Goal: Task Accomplishment & Management: Manage account settings

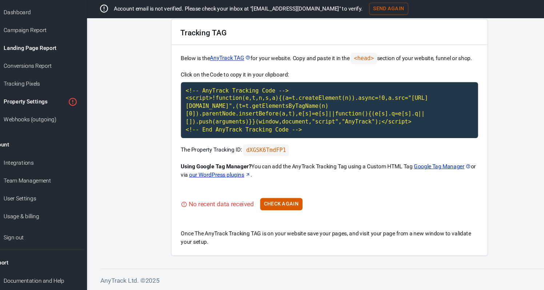
click at [35, 64] on div "Landing Page Report" at bounding box center [56, 68] width 68 height 8
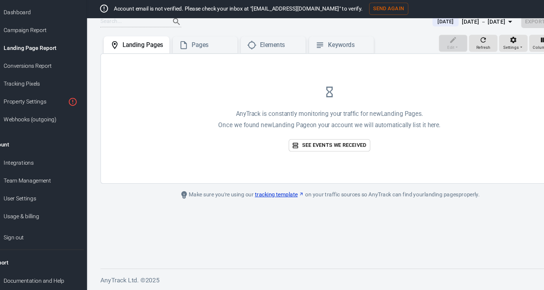
scroll to position [15, 0]
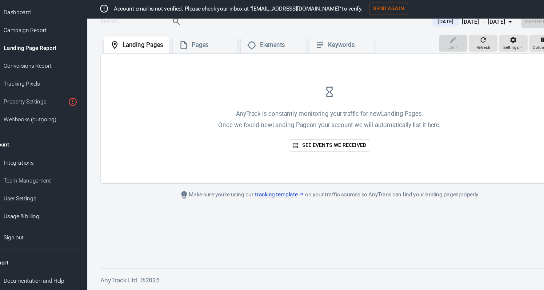
click at [150, 28] on p "Account email is not verified. Please check your inbox at "[EMAIL_ADDRESS][DOMA…" at bounding box center [237, 32] width 228 height 8
click at [22, 31] on div "Dashboard" at bounding box center [56, 35] width 68 height 8
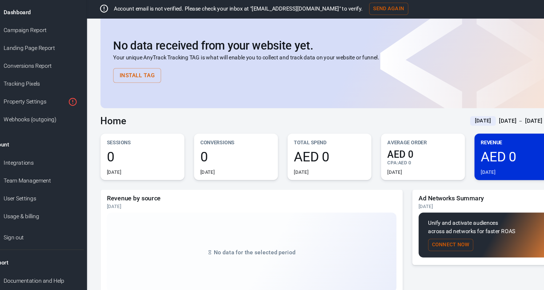
click at [358, 26] on button "Send Again" at bounding box center [376, 31] width 36 height 11
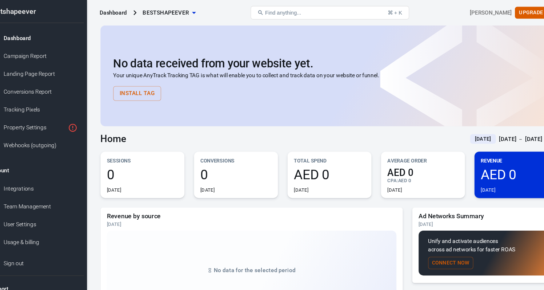
click at [161, 10] on span "bestshapeever" at bounding box center [171, 11] width 43 height 9
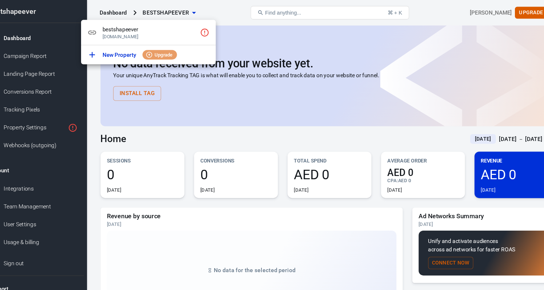
click at [444, 12] on div at bounding box center [272, 145] width 544 height 290
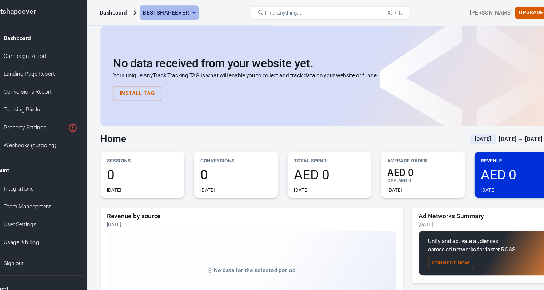
click at [192, 11] on icon "button" at bounding box center [196, 11] width 9 height 9
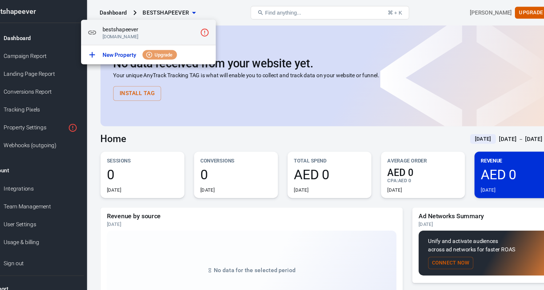
click at [113, 28] on span "bestshapeever" at bounding box center [156, 27] width 87 height 8
